Goal: Task Accomplishment & Management: Manage account settings

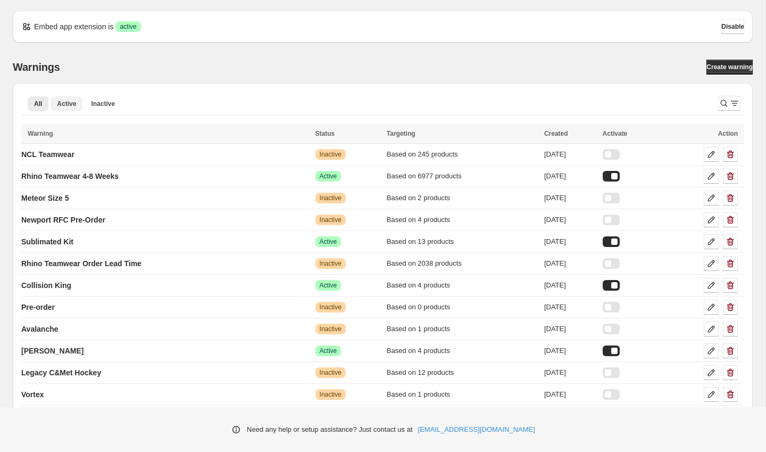
click at [71, 102] on span "Active" at bounding box center [66, 104] width 19 height 9
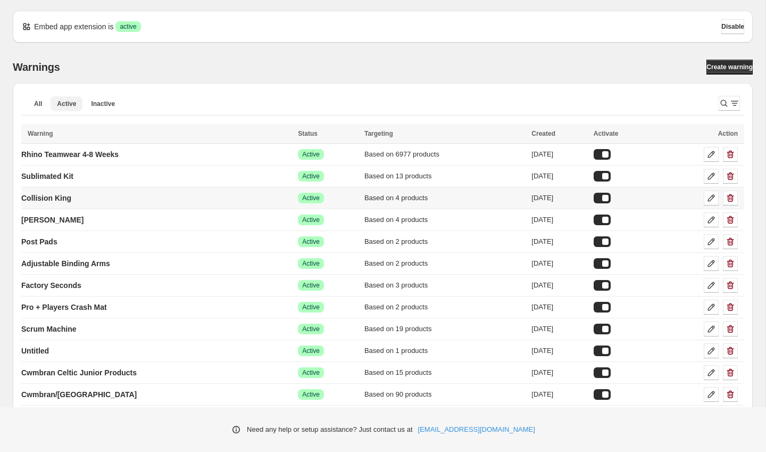
scroll to position [273, 0]
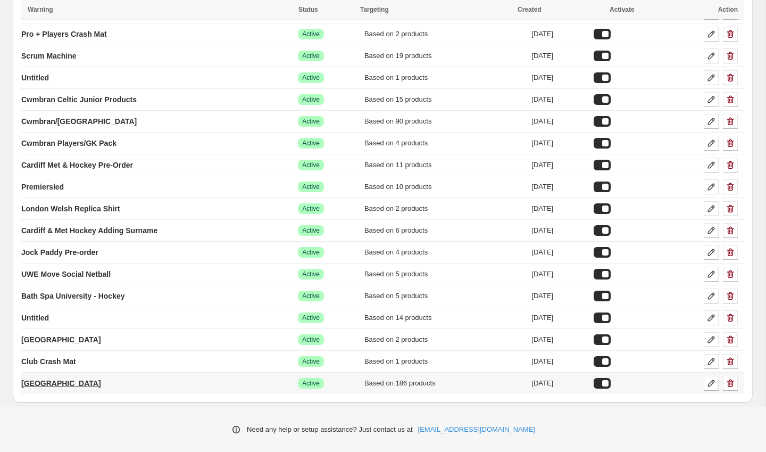
click at [78, 383] on p "[GEOGRAPHIC_DATA]" at bounding box center [61, 383] width 80 height 11
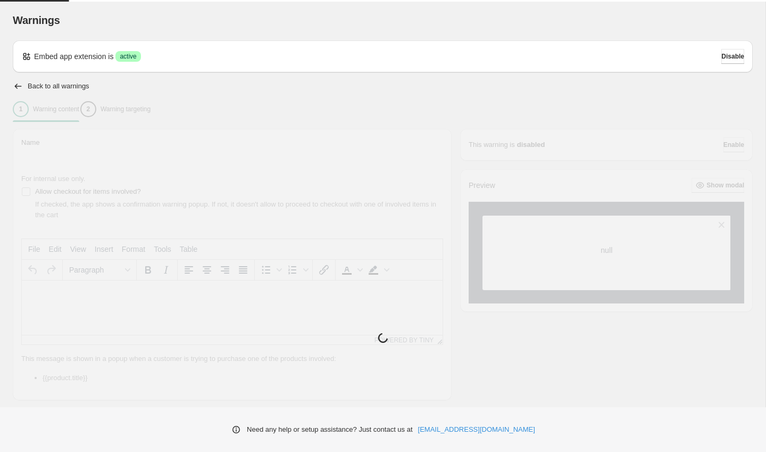
type input "**********"
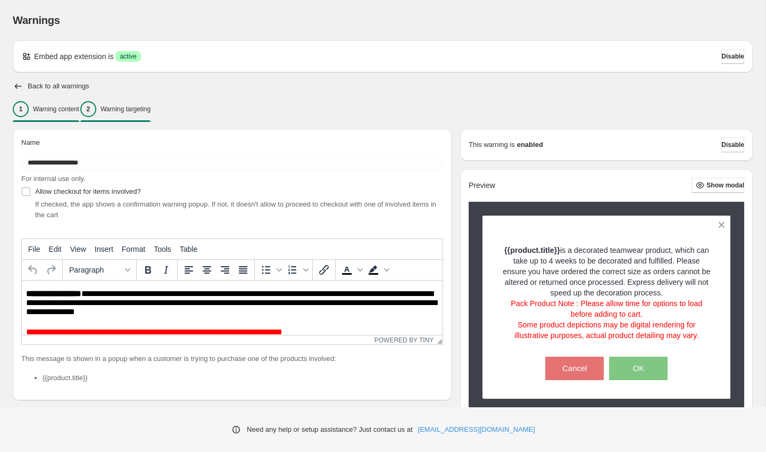
click at [132, 103] on div "2 Warning targeting" at bounding box center [115, 109] width 70 height 16
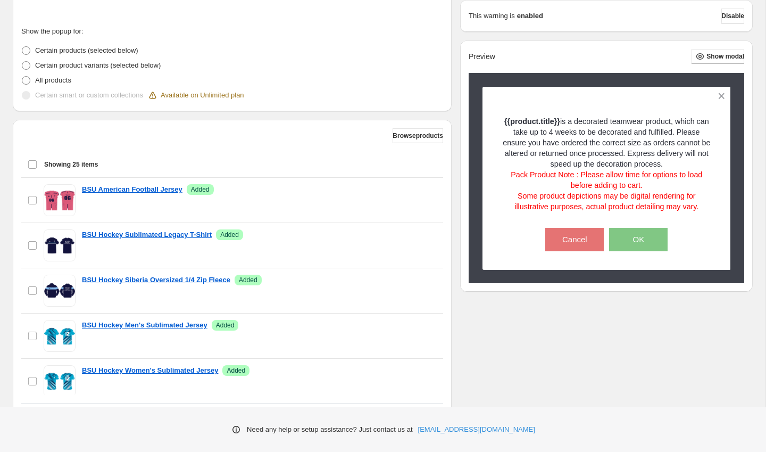
scroll to position [246, 0]
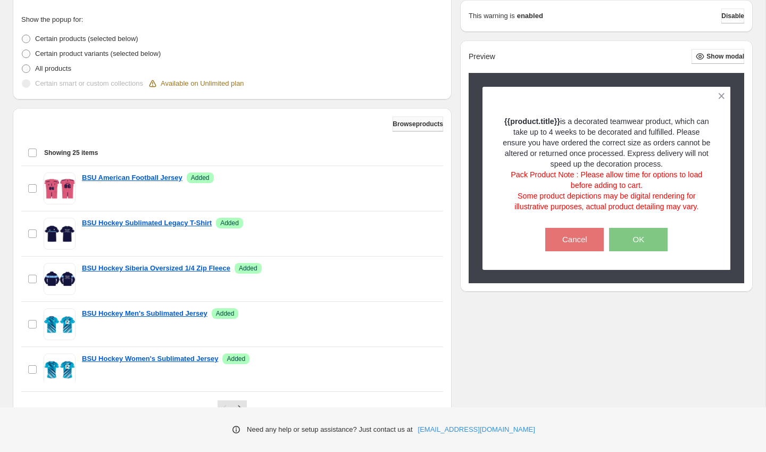
click at [400, 121] on span "Browse products" at bounding box center [418, 124] width 51 height 9
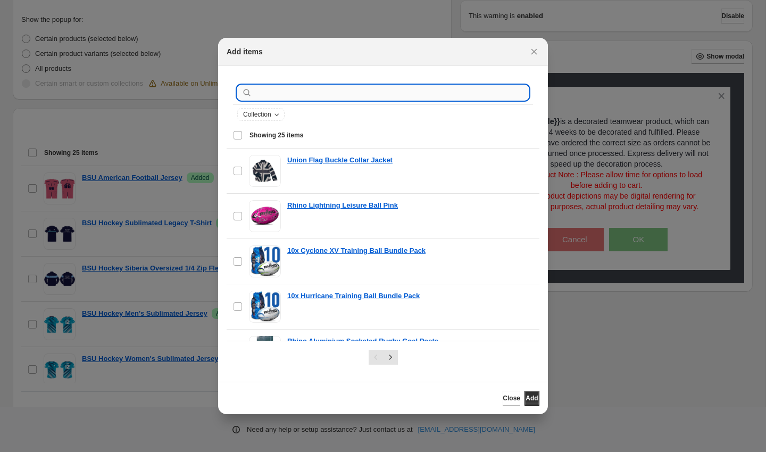
click at [351, 96] on input ":r2t:" at bounding box center [391, 92] width 275 height 15
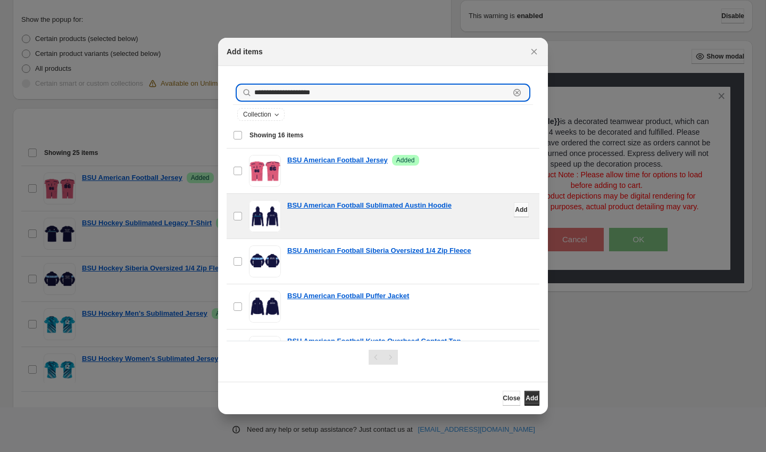
type input "**********"
click at [515, 209] on span "Add" at bounding box center [521, 209] width 12 height 9
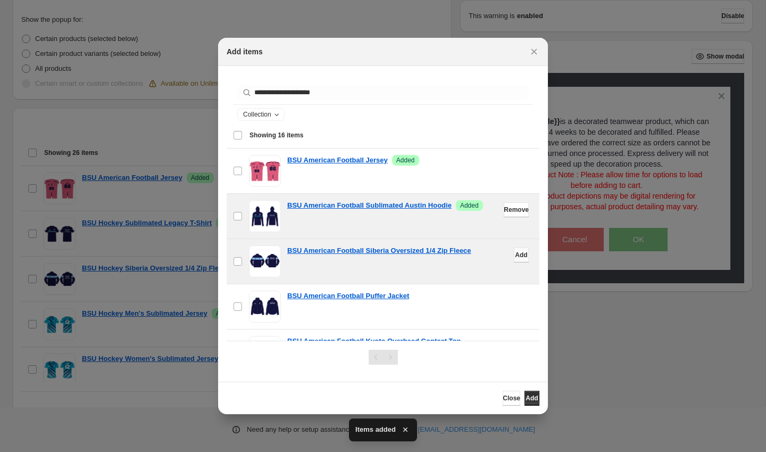
click at [520, 256] on span "Add" at bounding box center [521, 255] width 12 height 9
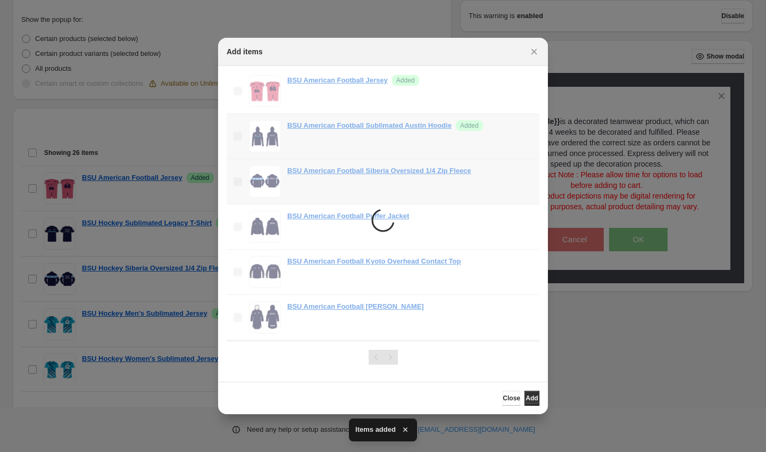
scroll to position [95, 0]
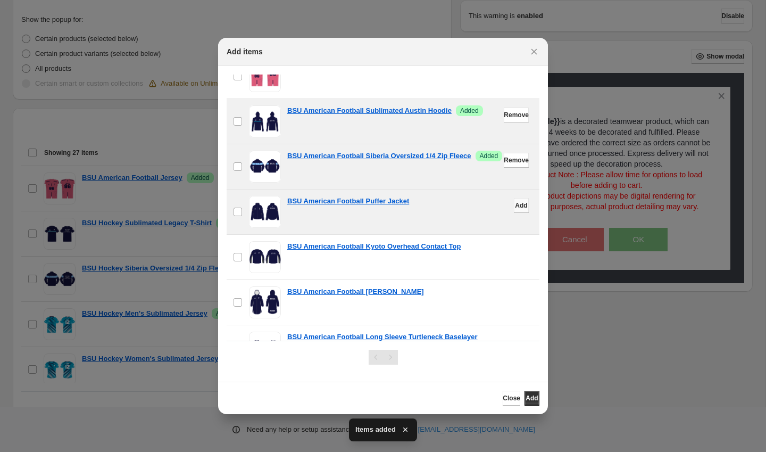
click at [516, 206] on span "Add" at bounding box center [521, 205] width 12 height 9
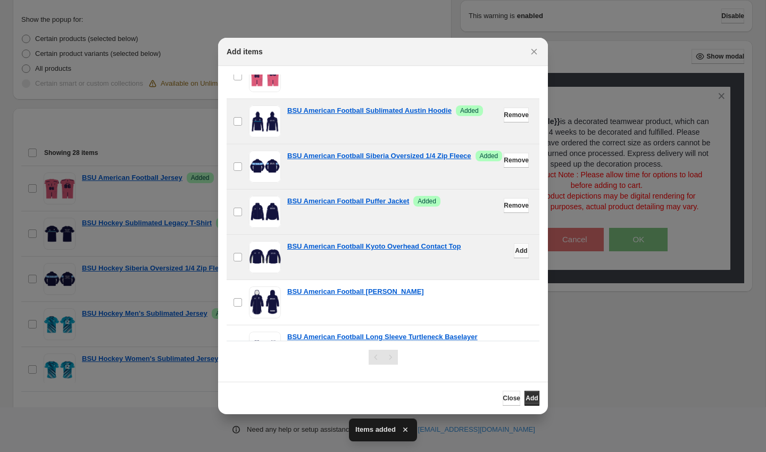
click at [517, 253] on span "Add" at bounding box center [521, 250] width 12 height 9
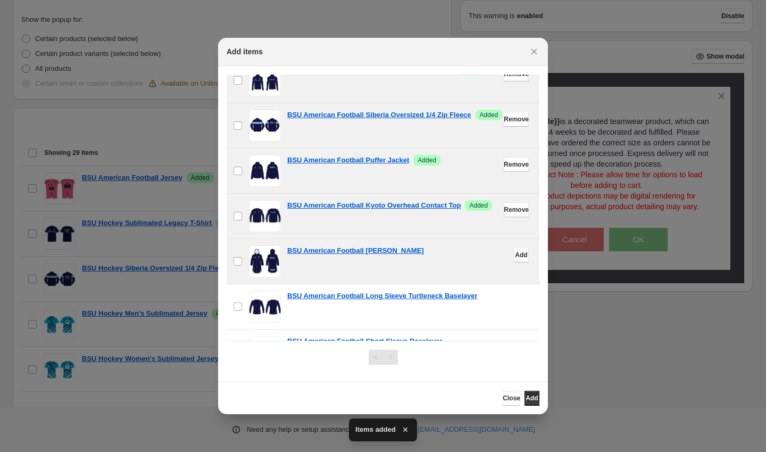
click at [516, 256] on span "Add" at bounding box center [521, 255] width 12 height 9
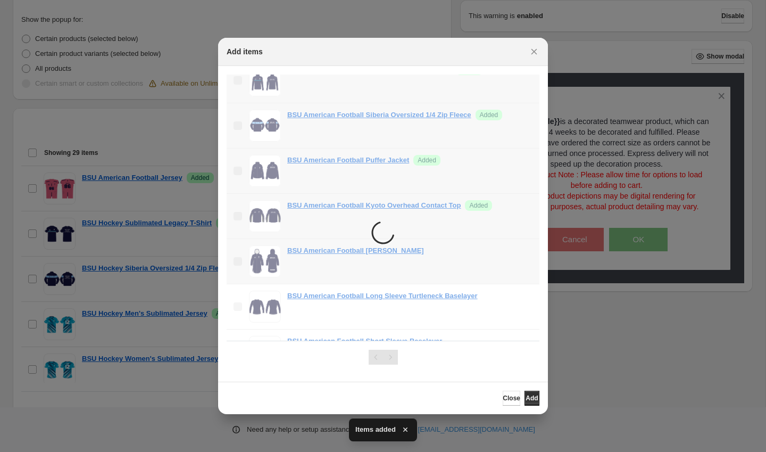
scroll to position [191, 0]
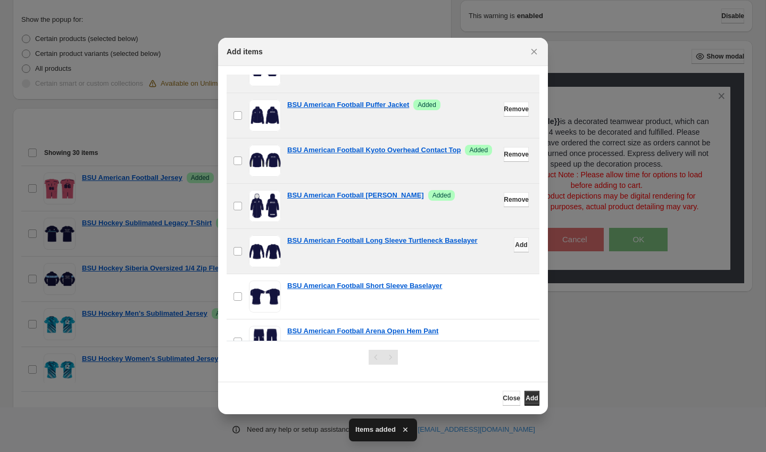
click at [518, 244] on span "Add" at bounding box center [521, 245] width 12 height 9
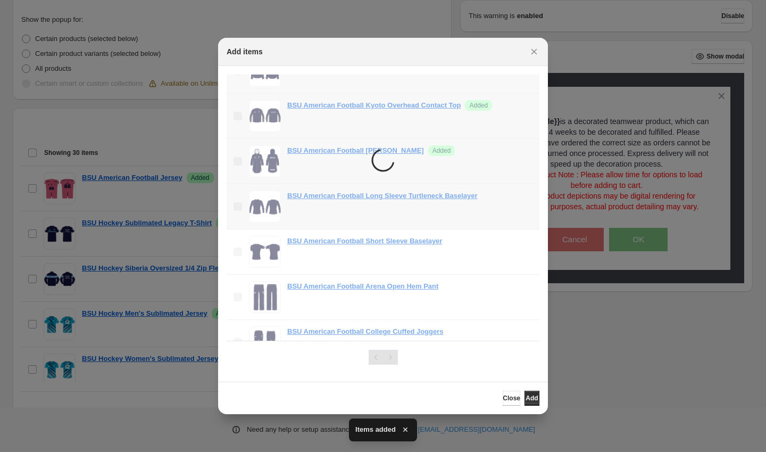
scroll to position [238, 0]
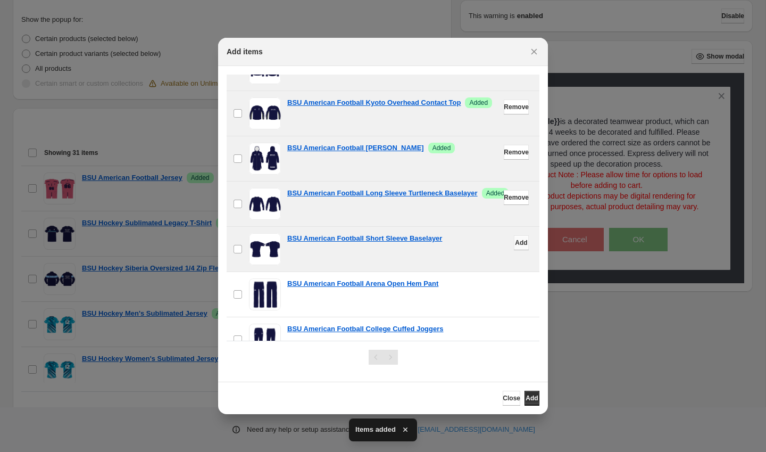
click at [518, 240] on span "Add" at bounding box center [521, 242] width 12 height 9
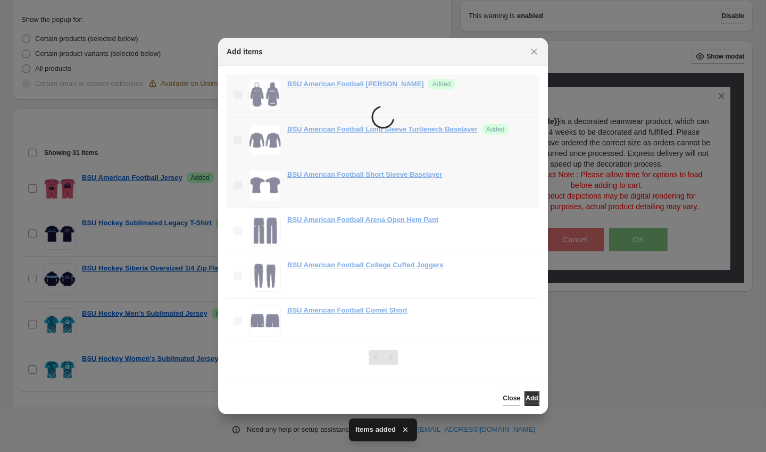
scroll to position [313, 0]
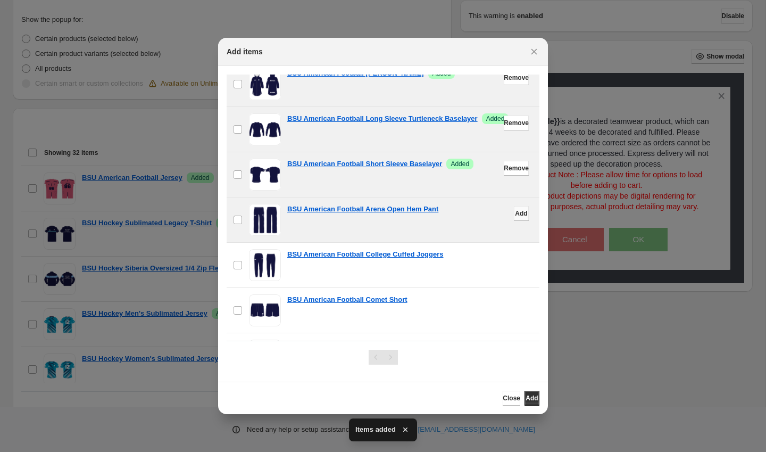
click at [521, 213] on span "Add" at bounding box center [521, 213] width 12 height 9
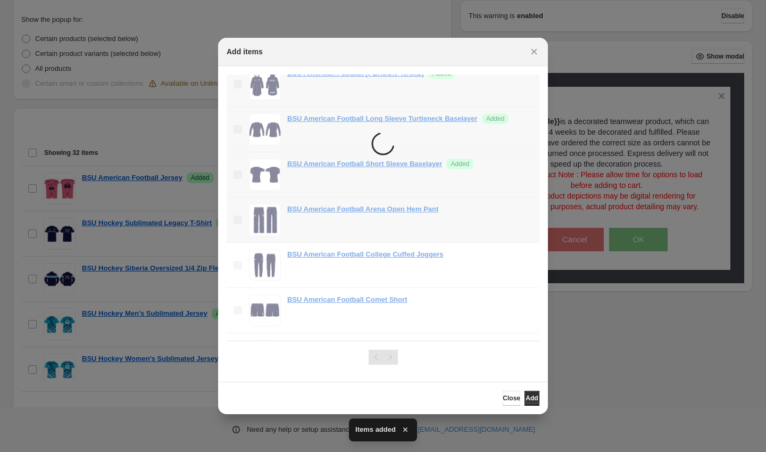
scroll to position [346, 0]
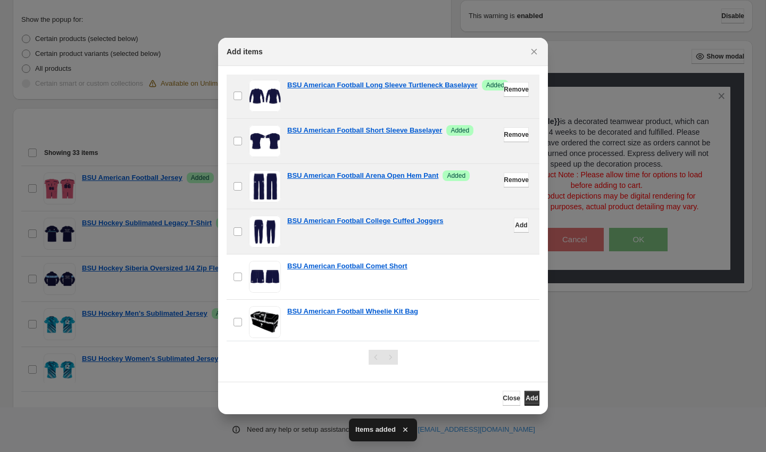
click at [522, 228] on span "Add" at bounding box center [521, 225] width 12 height 9
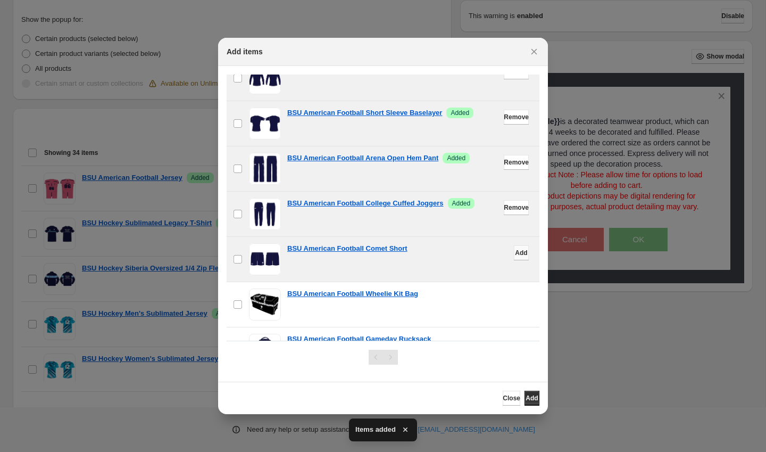
click at [523, 256] on button "Add" at bounding box center [521, 252] width 15 height 15
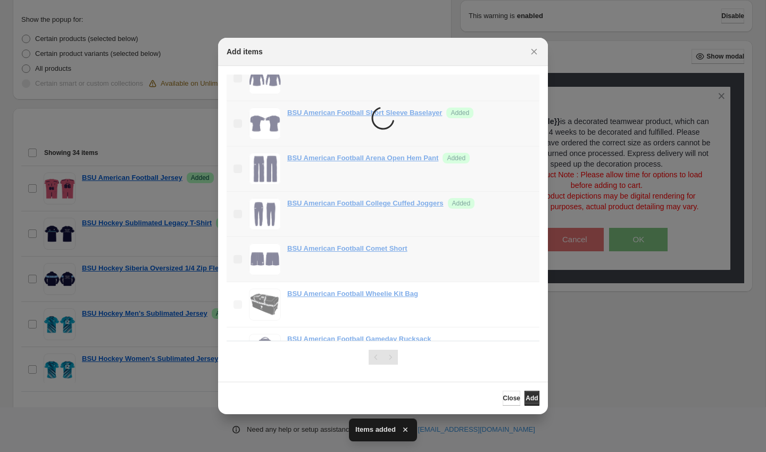
scroll to position [400, 0]
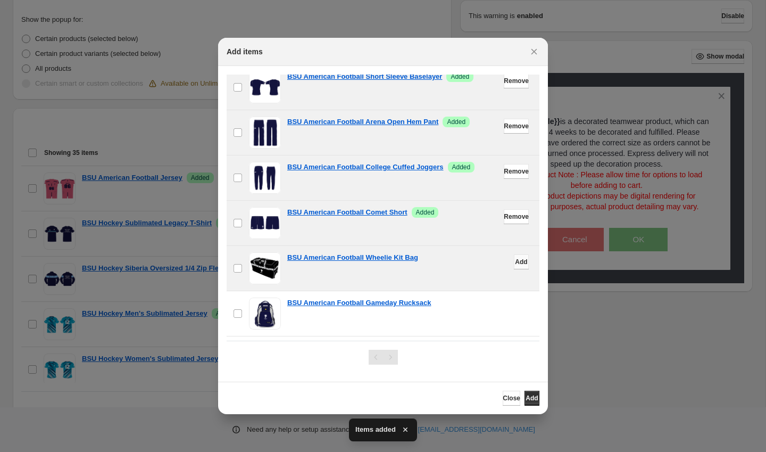
click at [516, 259] on span "Add" at bounding box center [521, 262] width 12 height 9
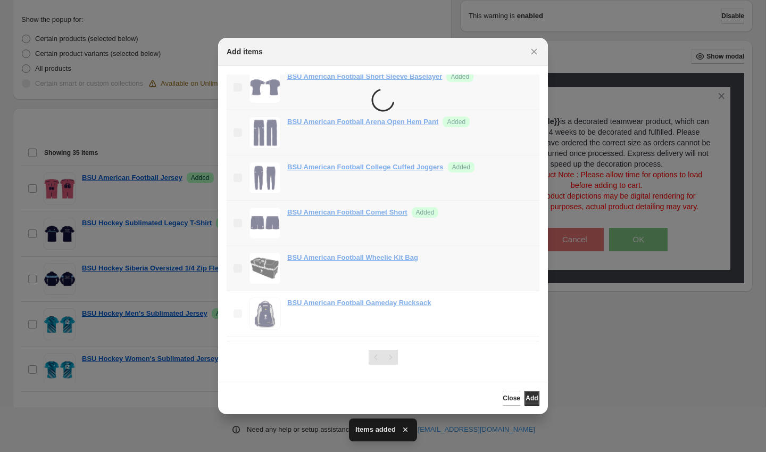
scroll to position [444, 0]
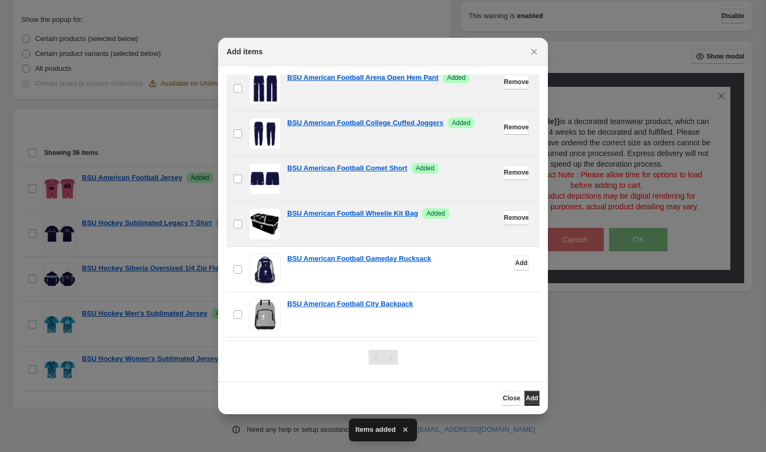
click at [516, 262] on span "Add" at bounding box center [521, 263] width 12 height 9
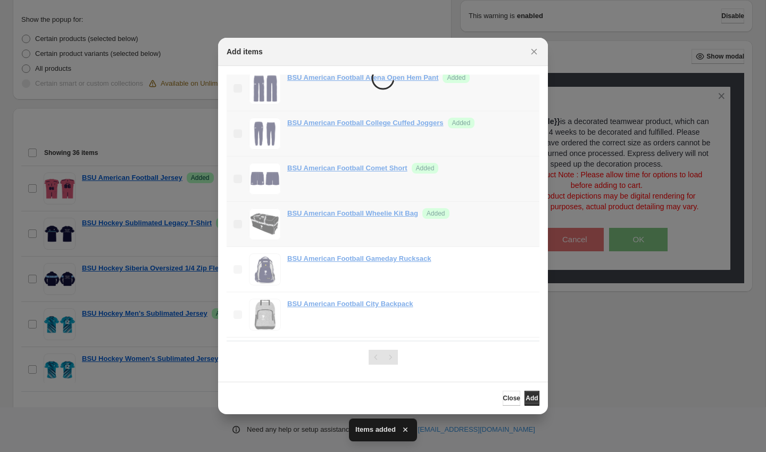
scroll to position [484, 0]
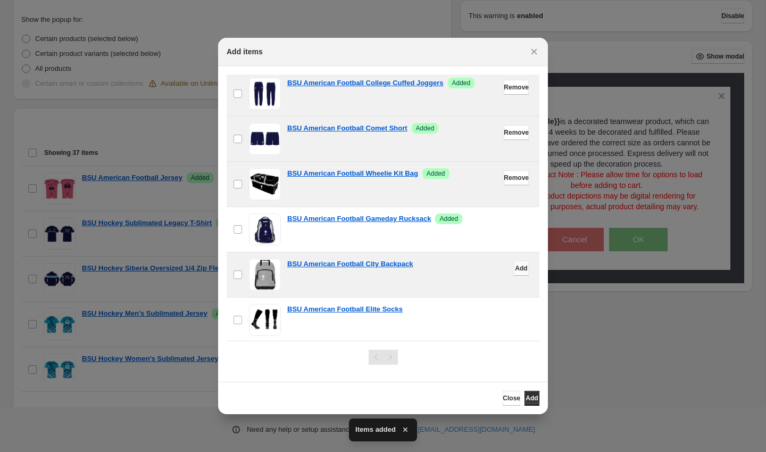
click at [516, 271] on span "Add" at bounding box center [521, 268] width 12 height 9
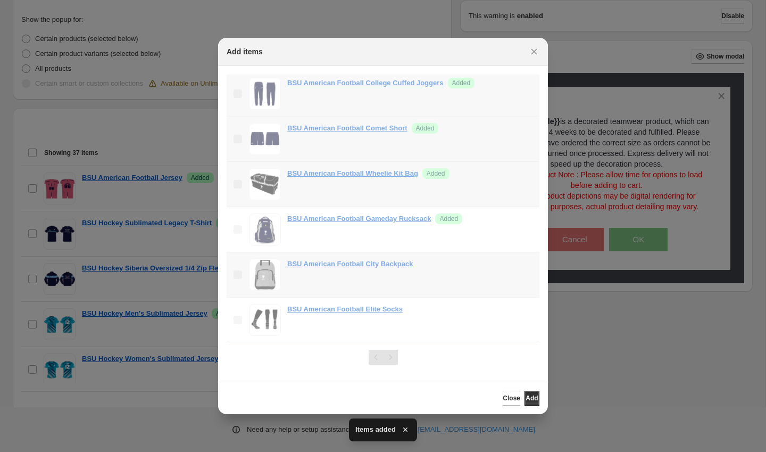
scroll to position [531, 0]
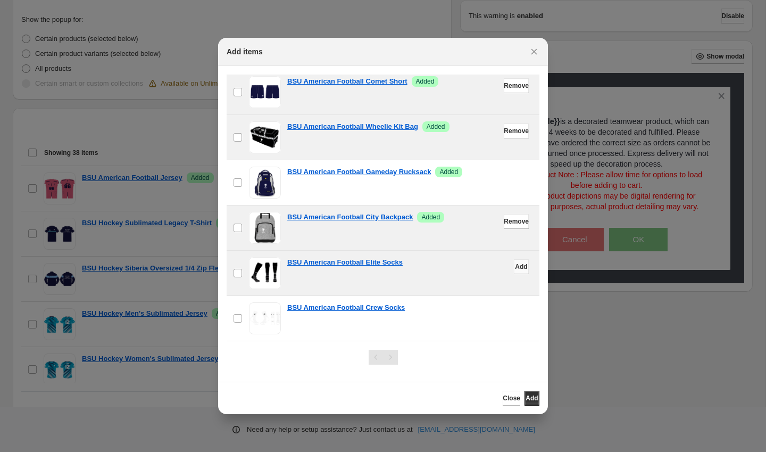
click at [518, 267] on span "Add" at bounding box center [521, 266] width 12 height 9
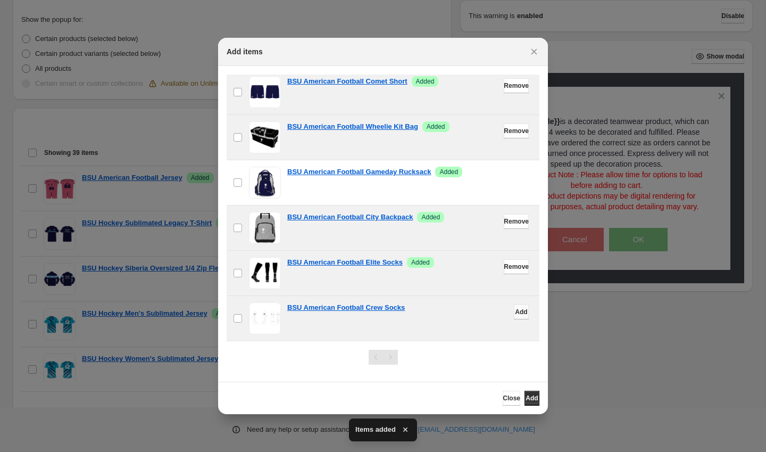
click at [517, 309] on span "Add" at bounding box center [521, 312] width 12 height 9
click at [527, 399] on span "Add" at bounding box center [532, 398] width 12 height 9
click at [536, 55] on icon "Close" at bounding box center [534, 51] width 11 height 11
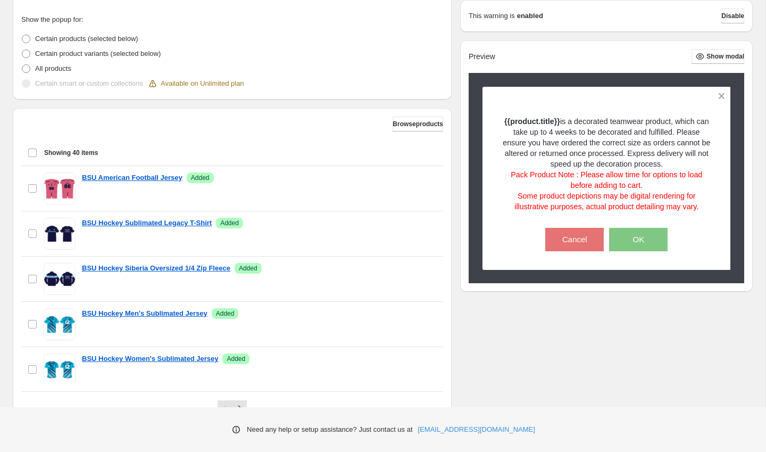
scroll to position [295, 0]
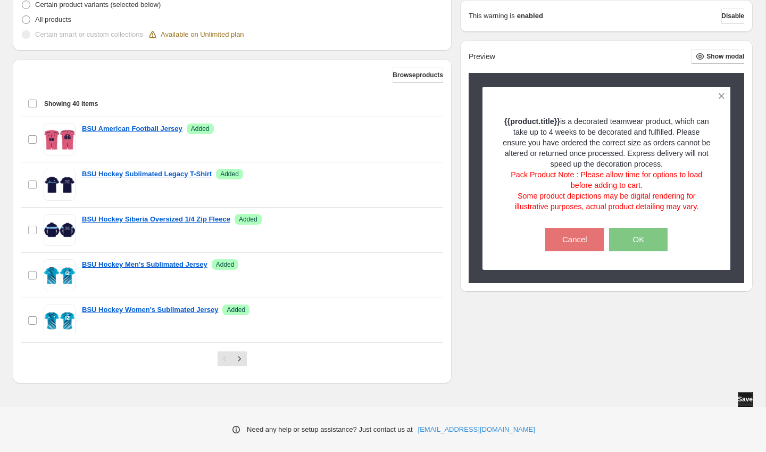
click at [738, 398] on span "Save" at bounding box center [745, 399] width 15 height 9
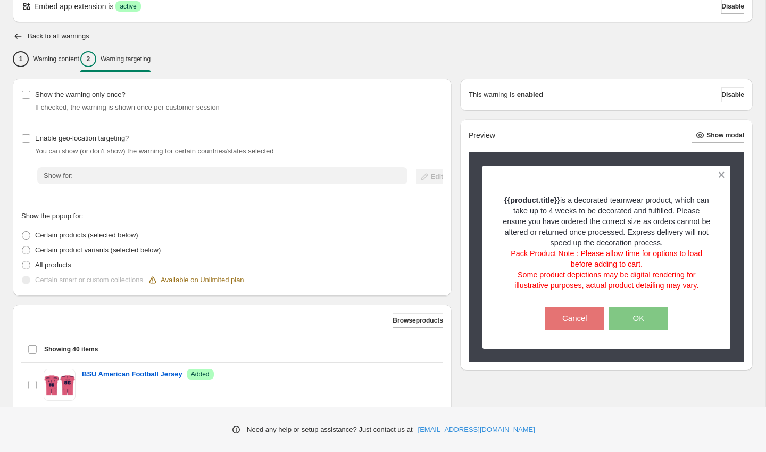
scroll to position [0, 0]
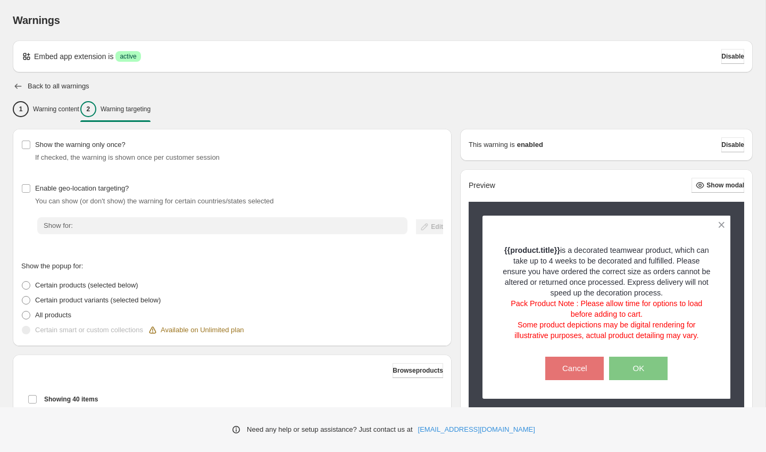
click at [17, 87] on icon "button" at bounding box center [18, 86] width 11 height 11
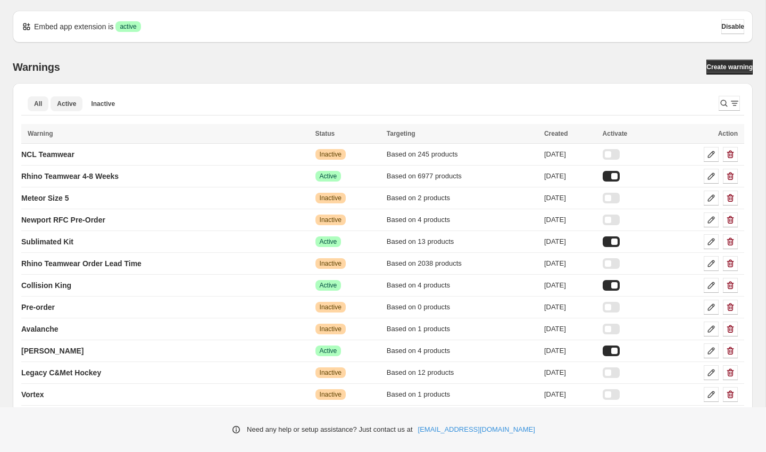
click at [62, 100] on span "Active" at bounding box center [66, 104] width 19 height 9
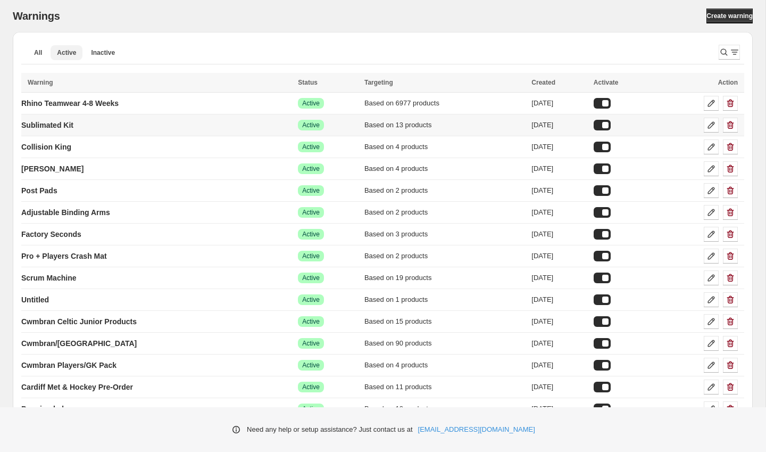
scroll to position [51, 0]
click at [113, 105] on p "Rhino Teamwear 4-8 Weeks" at bounding box center [69, 103] width 97 height 11
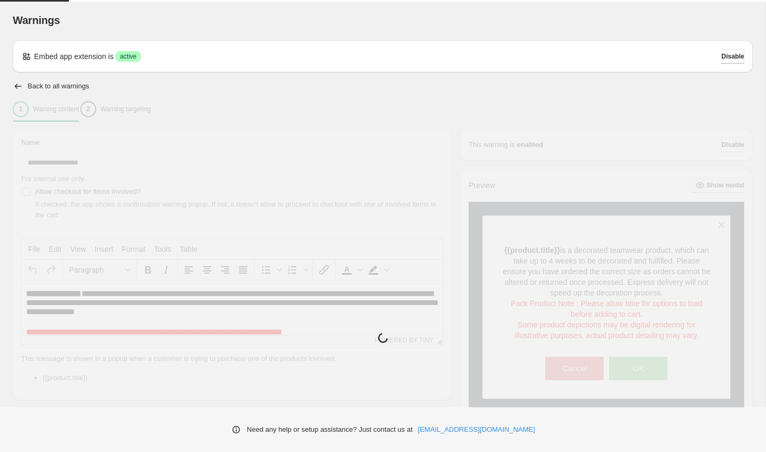
type input "**********"
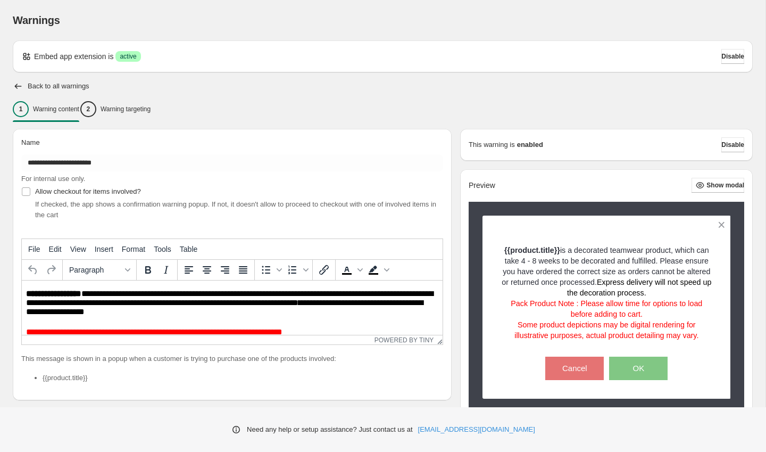
click at [171, 123] on div "**********" at bounding box center [228, 336] width 448 height 433
click at [151, 114] on div "2 Warning targeting" at bounding box center [115, 109] width 70 height 16
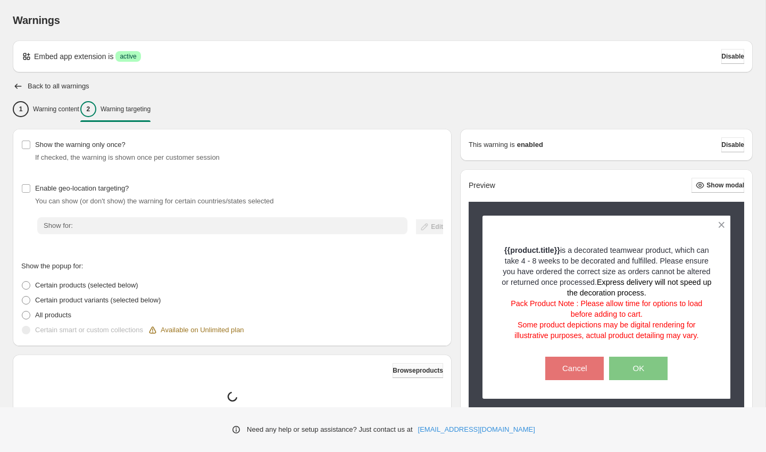
click at [405, 369] on span "Browse products" at bounding box center [418, 370] width 51 height 9
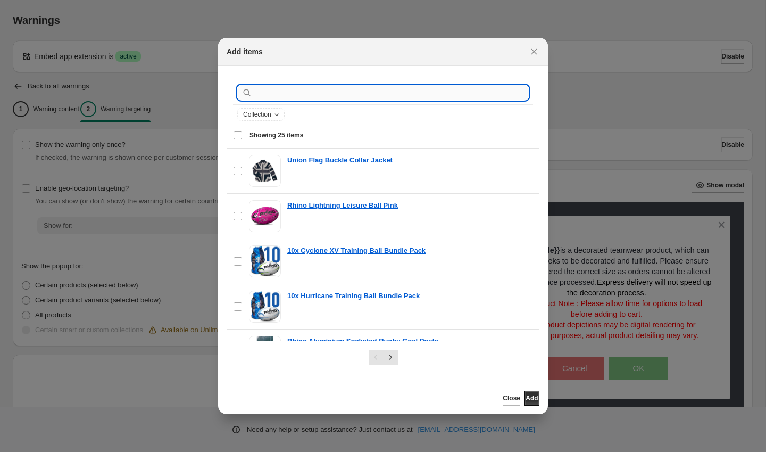
click at [345, 95] on input ":rcv:" at bounding box center [391, 92] width 275 height 15
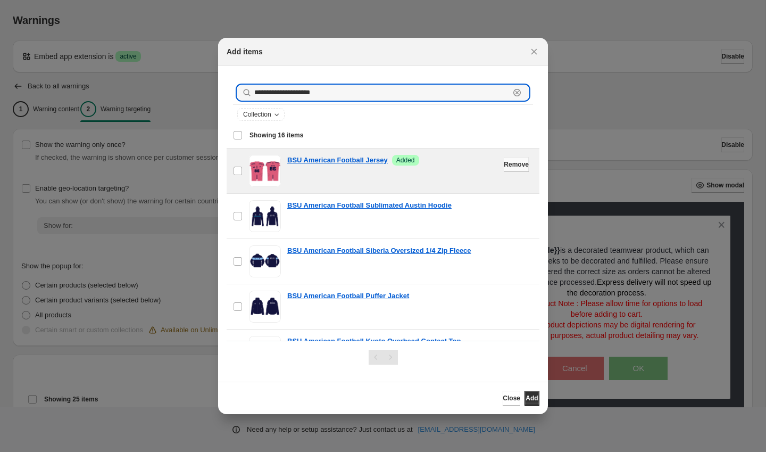
type input "**********"
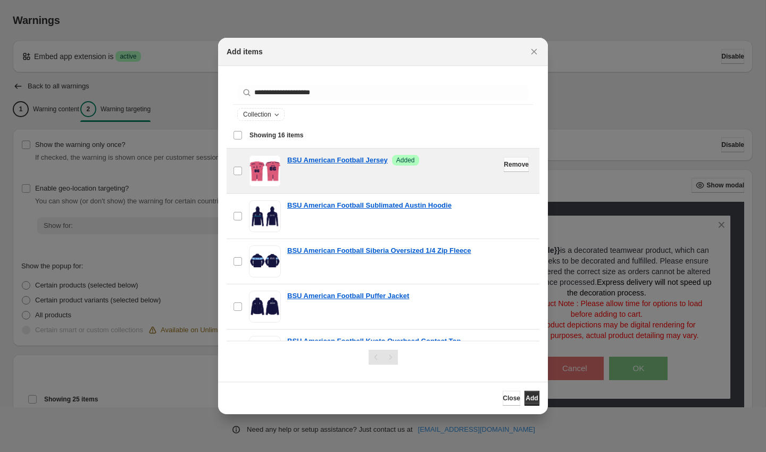
click at [504, 163] on span "Remove" at bounding box center [516, 164] width 25 height 9
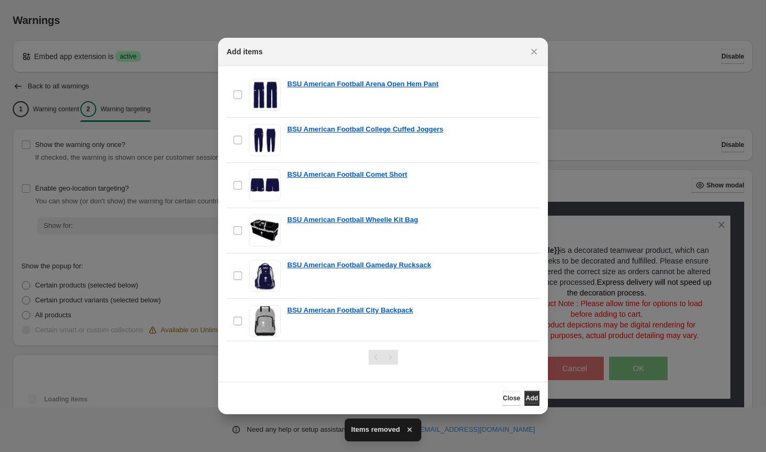
scroll to position [531, 0]
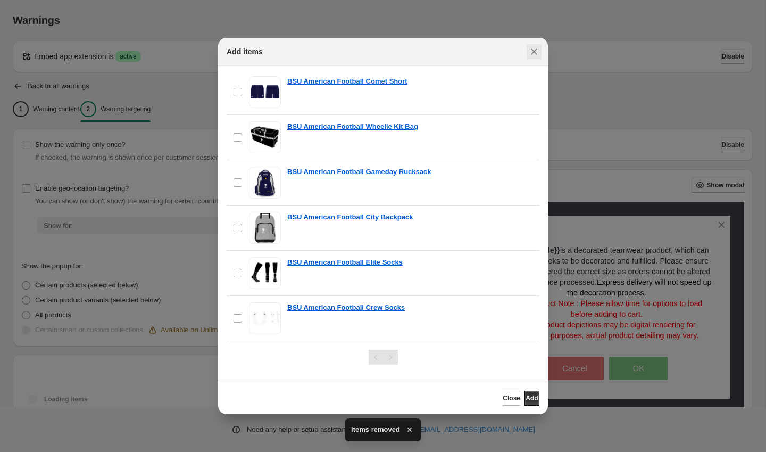
click at [534, 49] on icon "Close" at bounding box center [534, 51] width 11 height 11
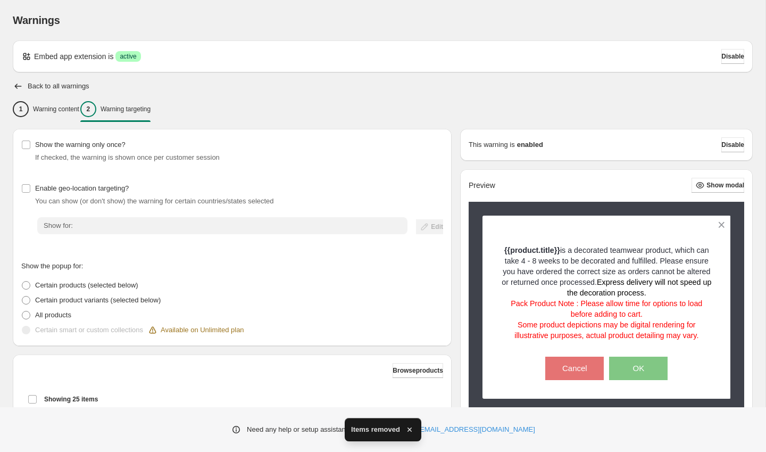
scroll to position [295, 0]
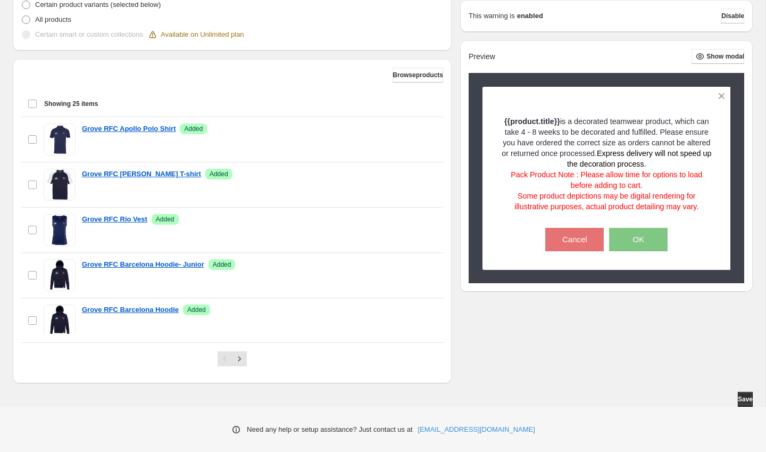
click at [750, 408] on div "Need any help or setup assistance? Just contact us at [EMAIL_ADDRESS][DOMAIN_NA…" at bounding box center [383, 429] width 766 height 45
click at [747, 403] on button "Save" at bounding box center [745, 399] width 15 height 15
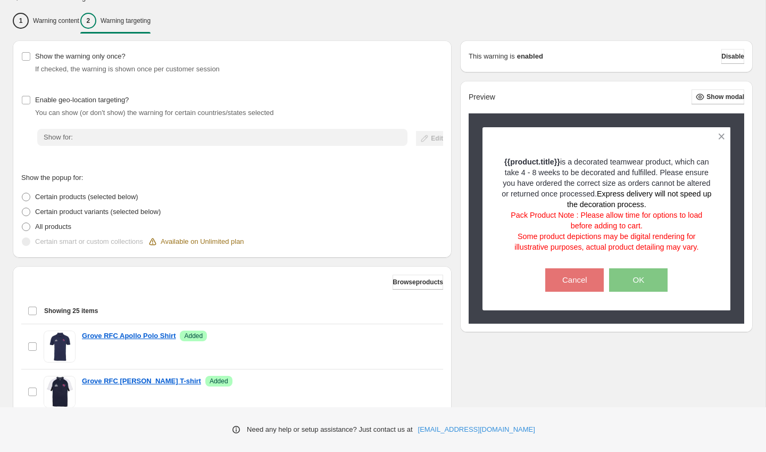
scroll to position [0, 0]
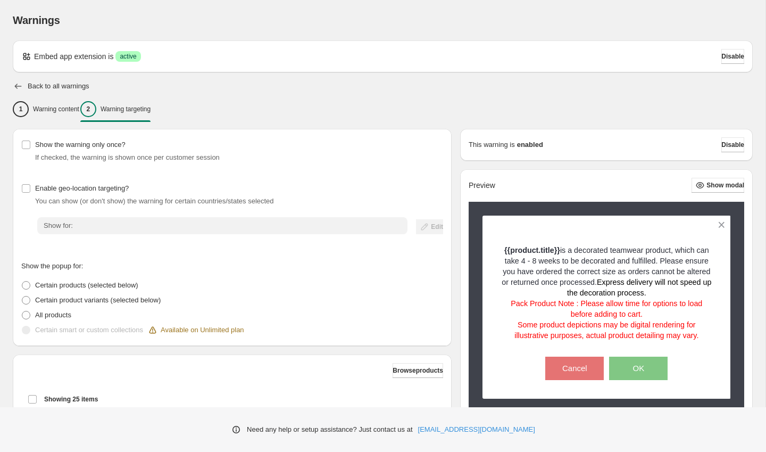
click at [16, 84] on icon "button" at bounding box center [18, 86] width 11 height 11
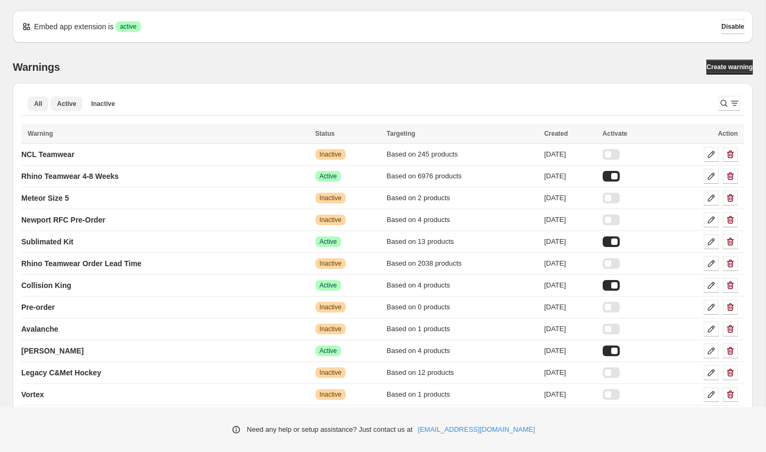
click at [70, 102] on span "Active" at bounding box center [66, 104] width 19 height 9
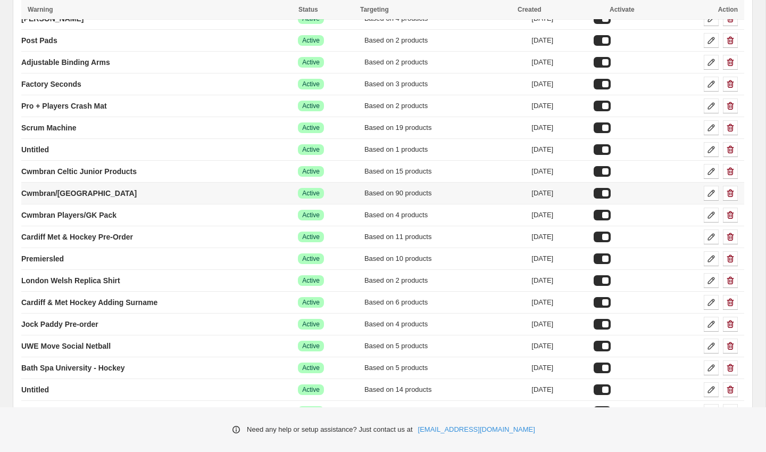
scroll to position [273, 0]
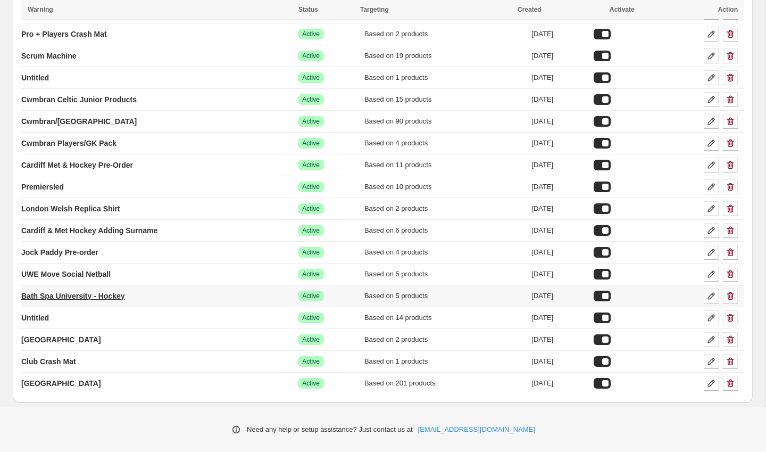
click at [82, 293] on p "Bath Spa University - Hockey" at bounding box center [73, 296] width 104 height 11
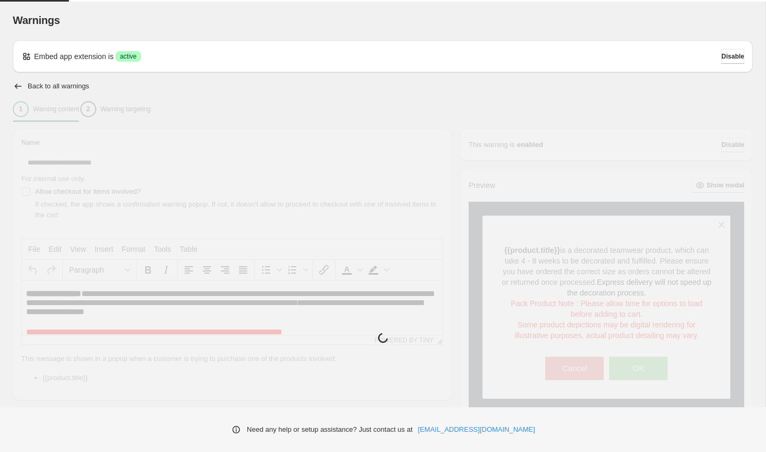
type input "**********"
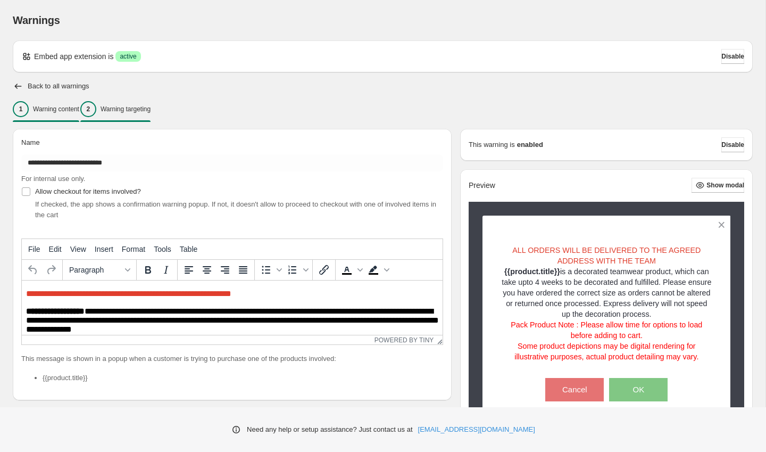
click at [151, 112] on p "Warning targeting" at bounding box center [126, 109] width 50 height 9
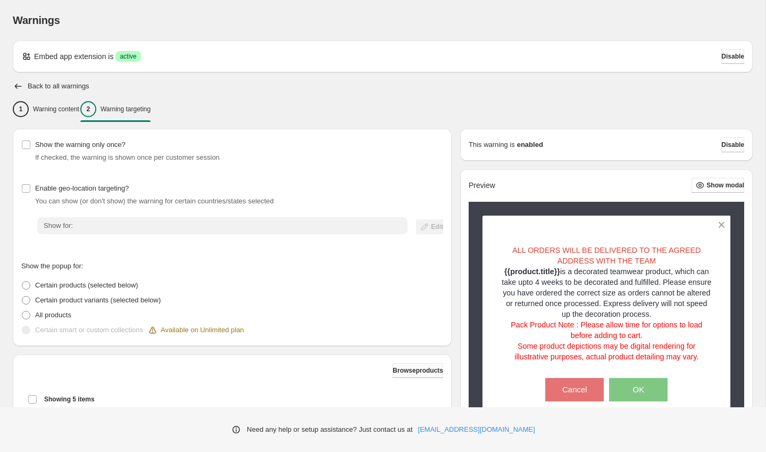
click at [400, 366] on button "Browse products" at bounding box center [418, 370] width 51 height 15
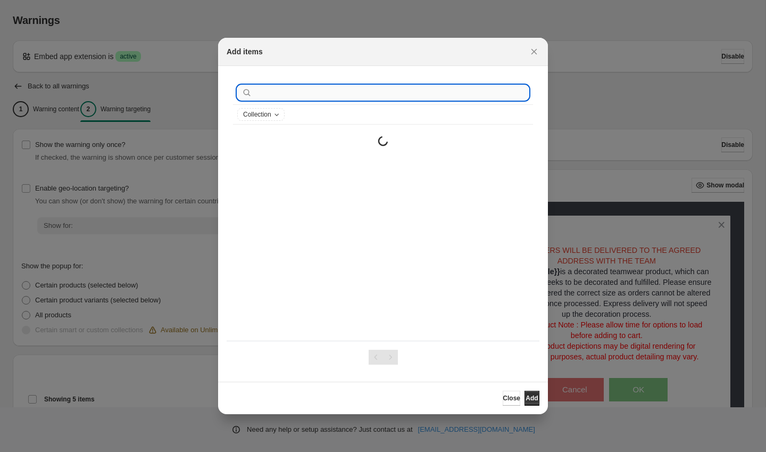
click at [331, 91] on input ":rkd:" at bounding box center [391, 92] width 275 height 15
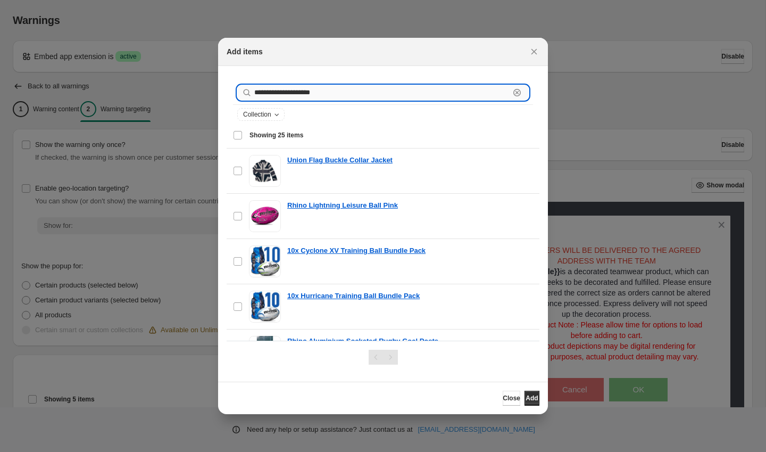
type input "**********"
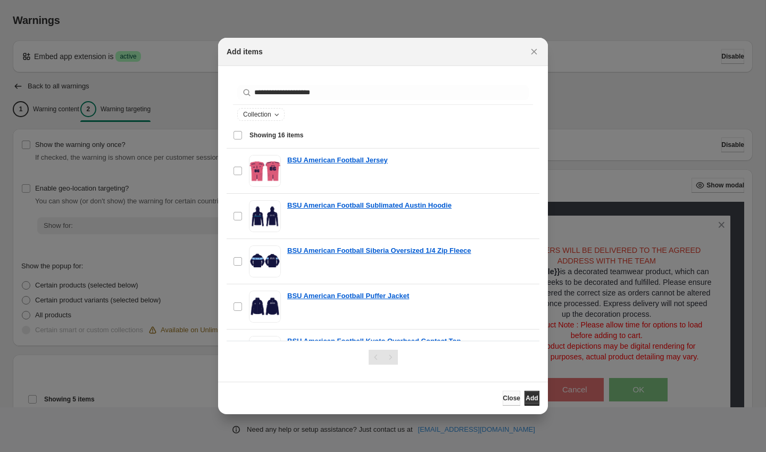
click at [503, 395] on span "Close" at bounding box center [512, 398] width 18 height 9
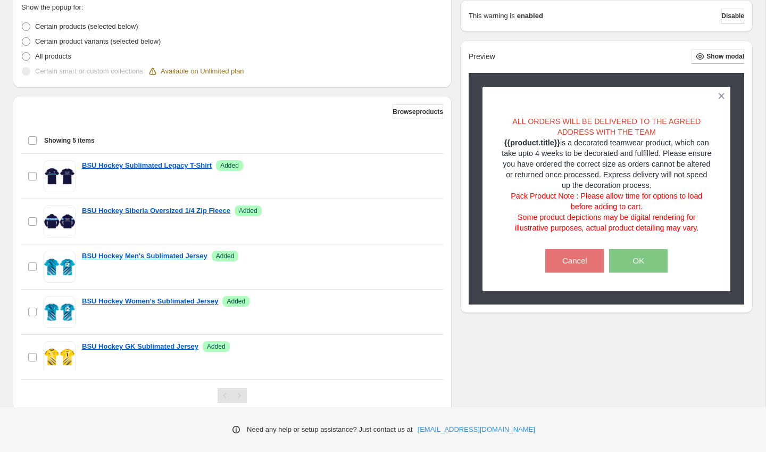
scroll to position [295, 0]
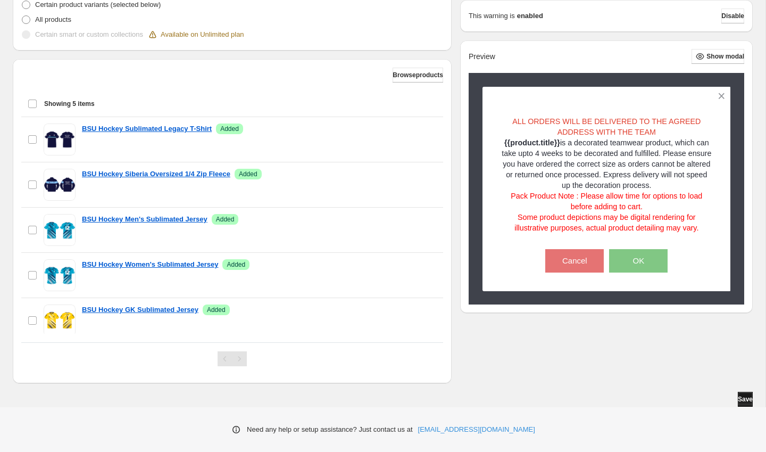
click at [746, 400] on span "Save" at bounding box center [745, 399] width 15 height 9
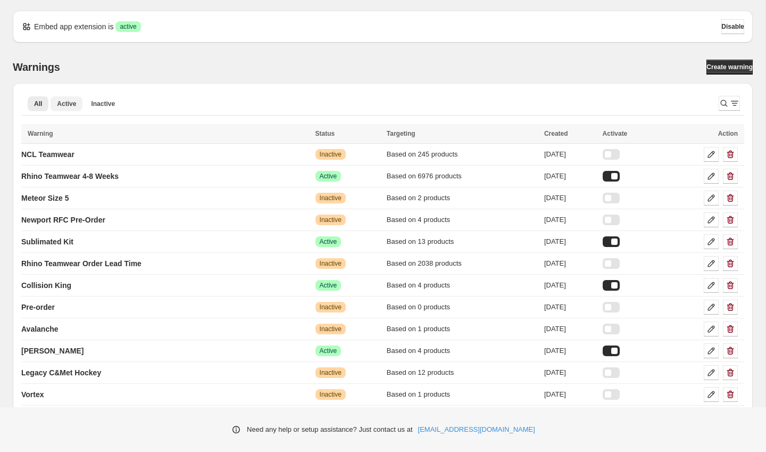
click at [75, 103] on span "Active" at bounding box center [66, 104] width 19 height 9
